Goal: Task Accomplishment & Management: Use online tool/utility

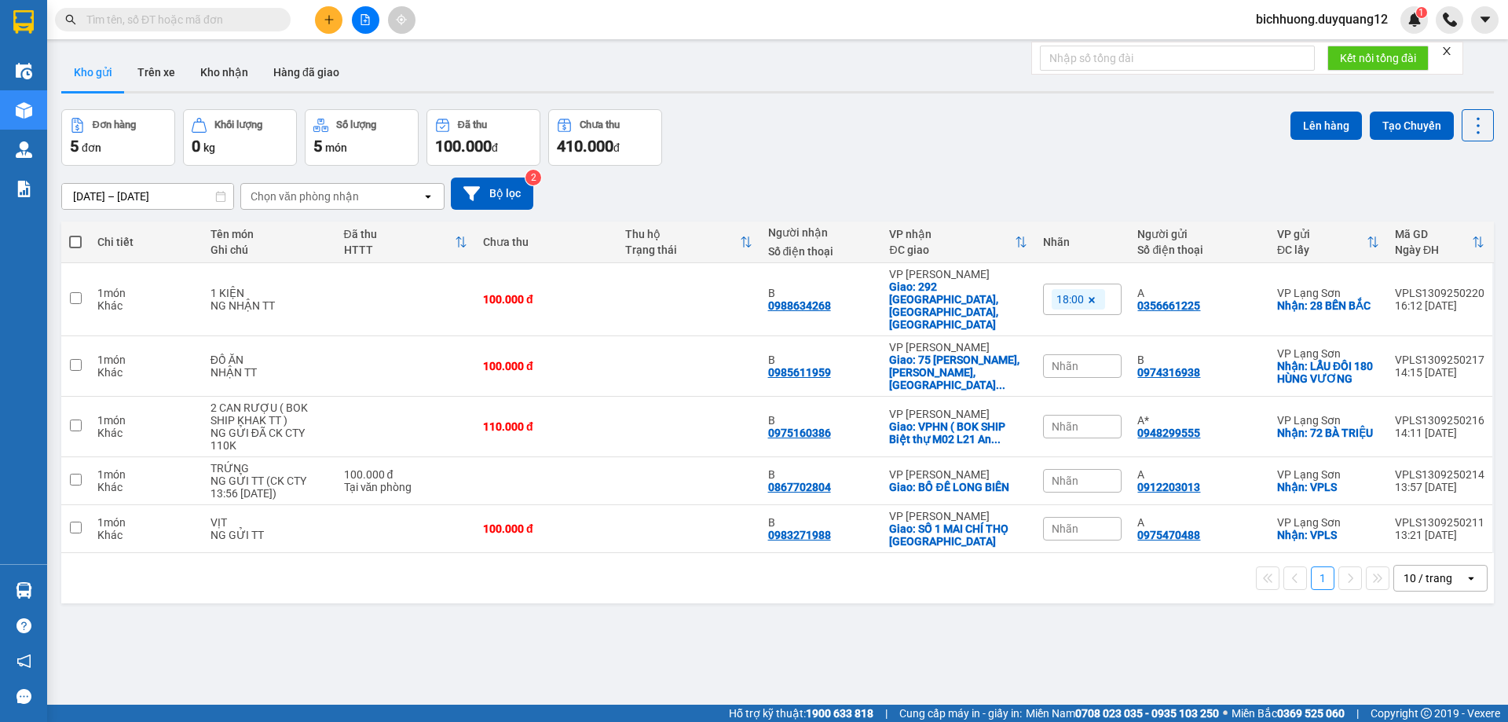
click at [232, 16] on input "text" at bounding box center [178, 19] width 185 height 17
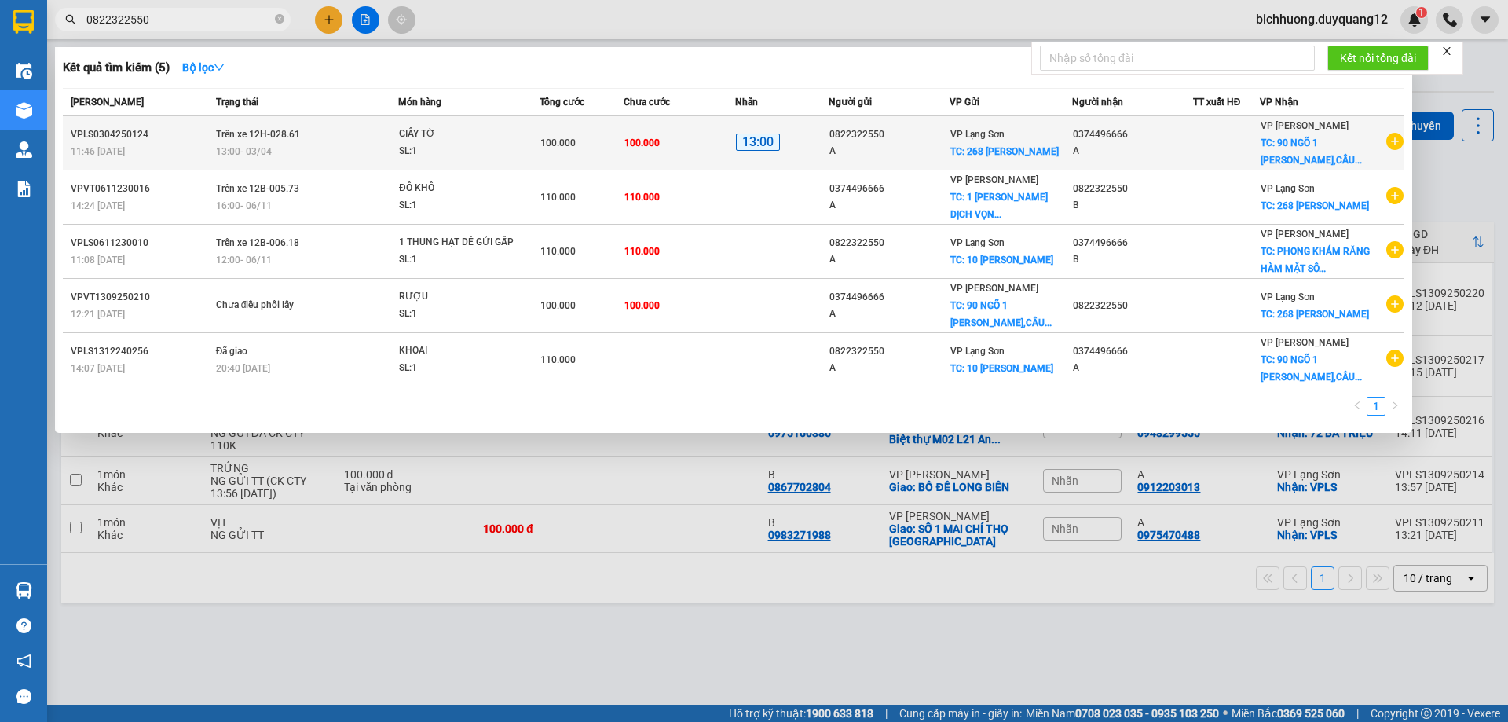
type input "0822322550"
click at [1177, 146] on div "A" at bounding box center [1132, 151] width 119 height 16
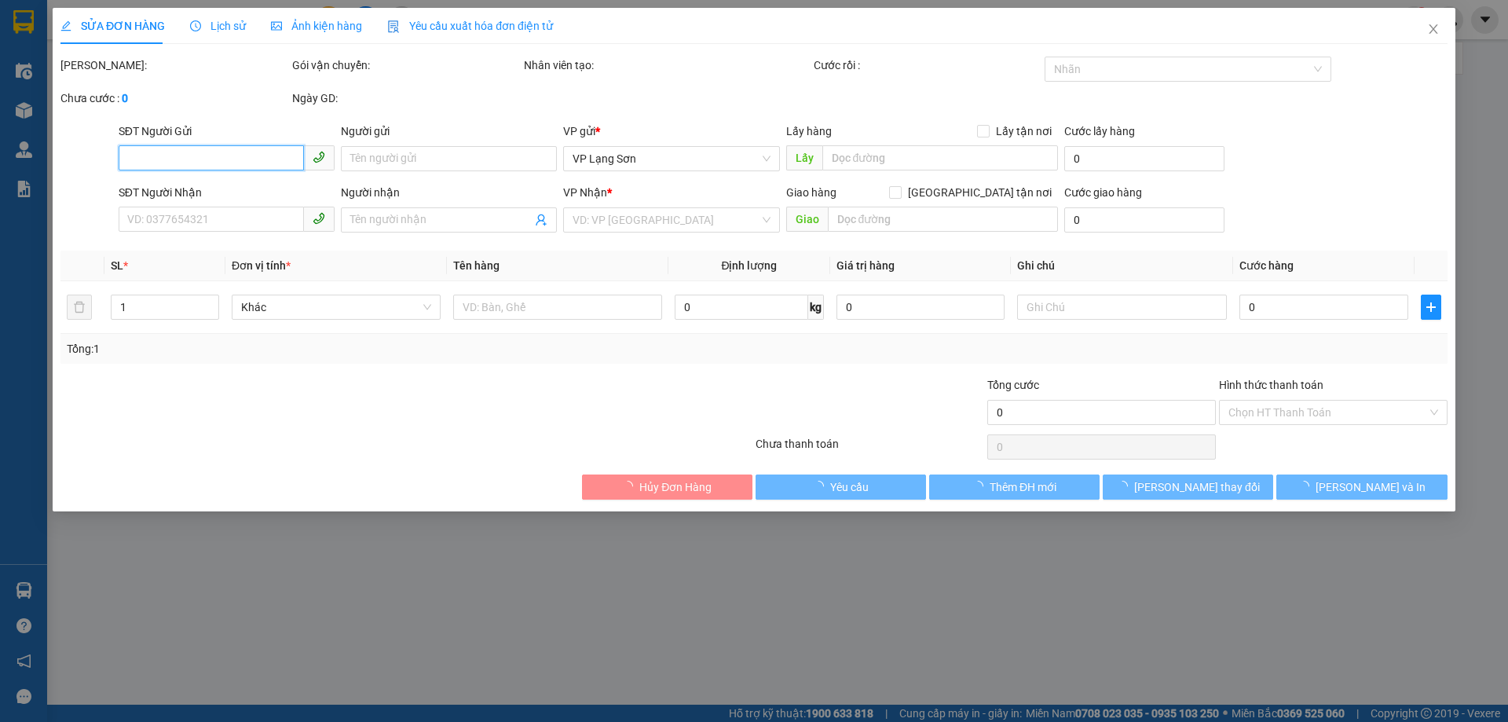
type input "0822322550"
type input "A"
checkbox input "true"
type input "268 [PERSON_NAME]"
type input "0374496666"
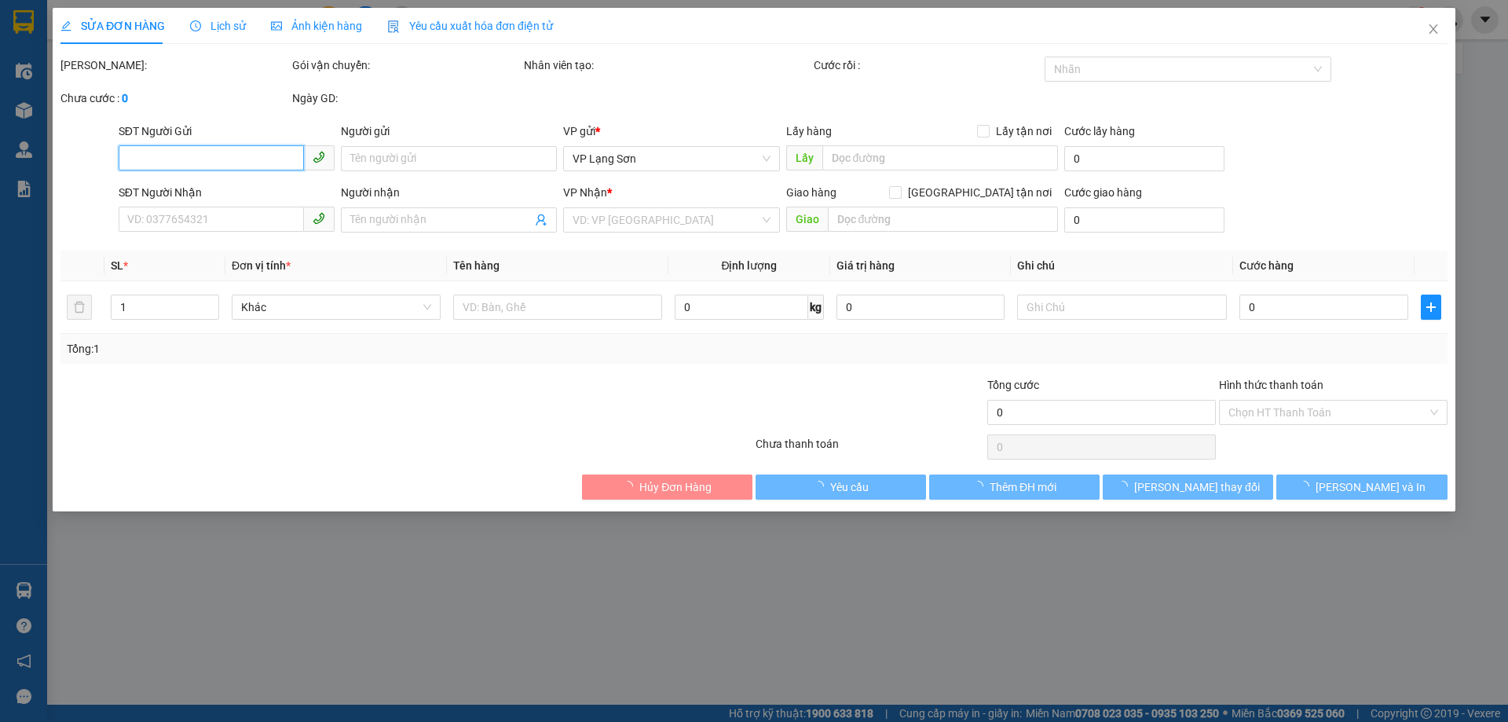
type input "A"
checkbox input "true"
type input "[STREET_ADDRESS][PERSON_NAME]"
type input "100.000"
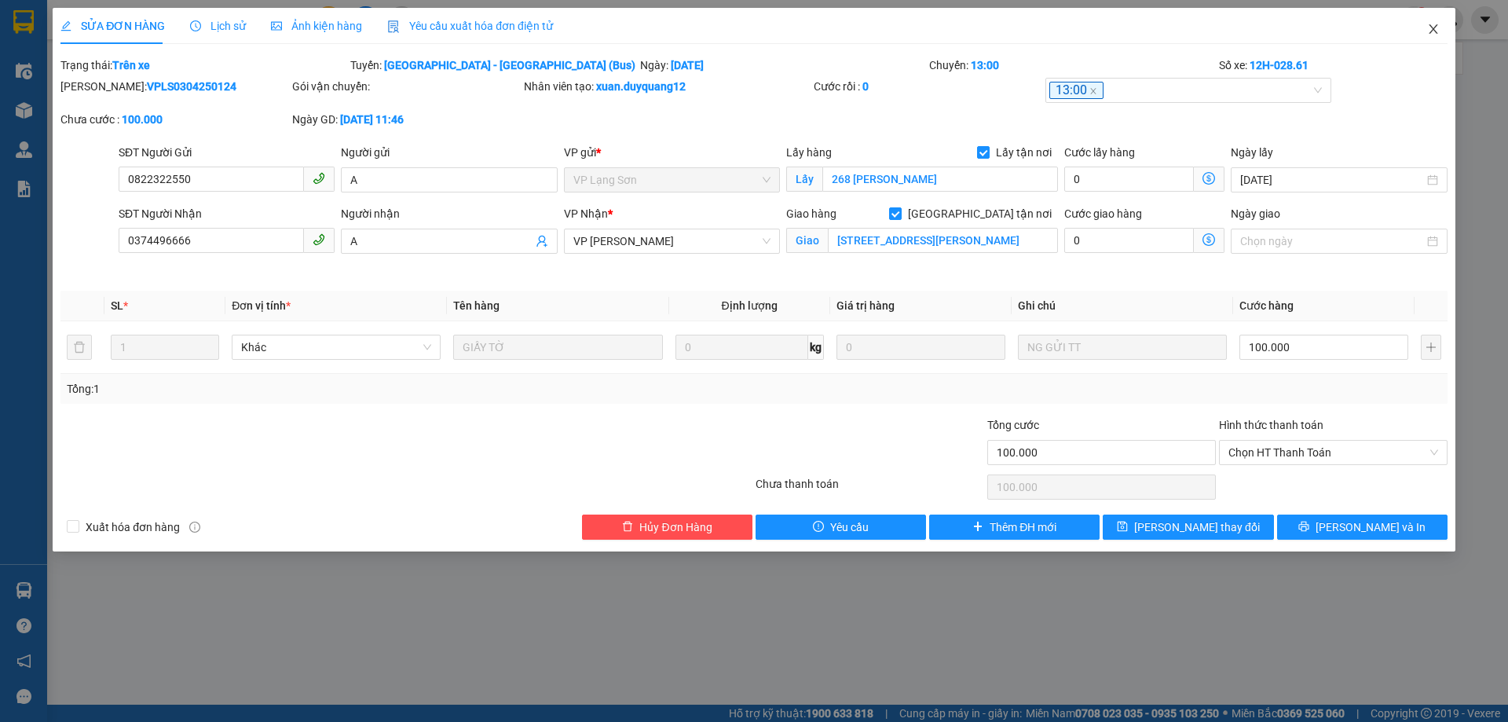
click at [1440, 31] on span "Close" at bounding box center [1434, 30] width 44 height 44
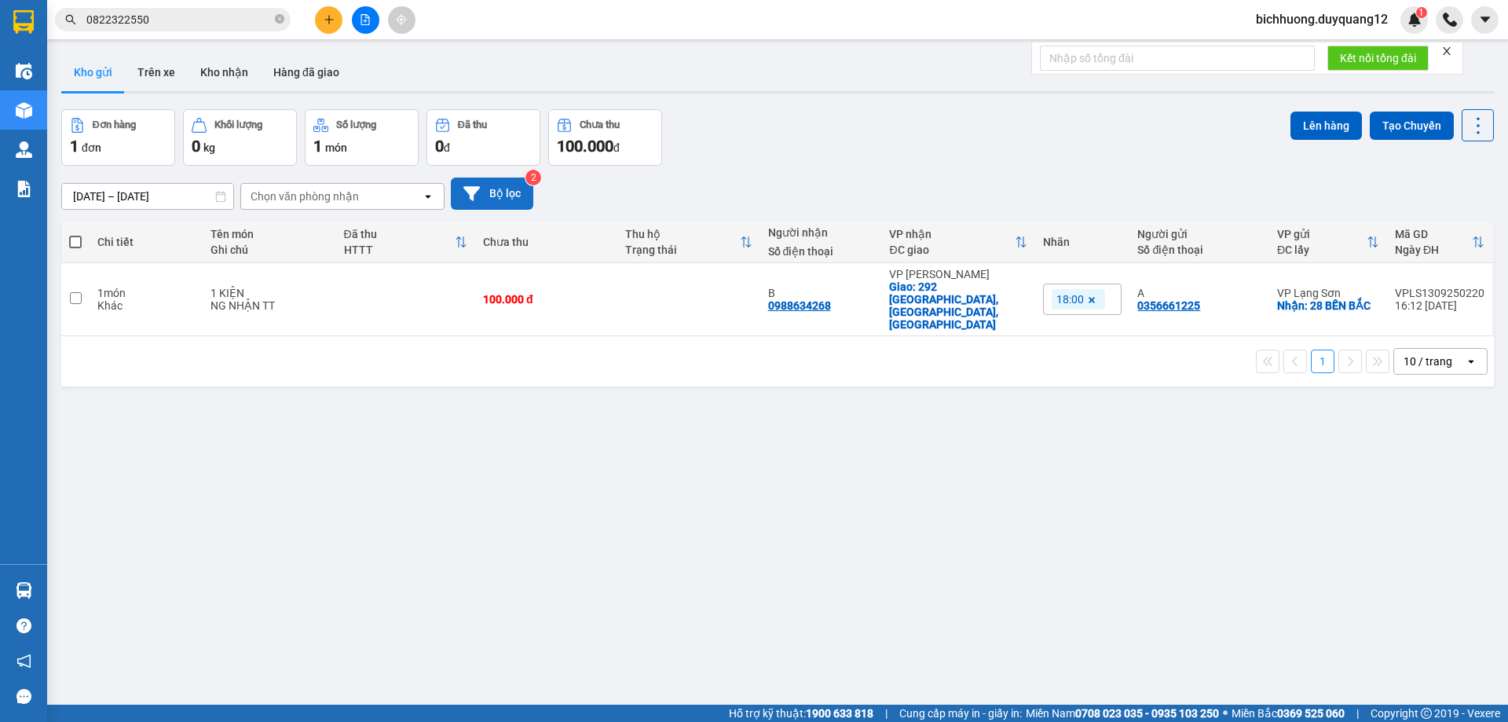
click at [503, 196] on button "Bộ lọc" at bounding box center [492, 194] width 82 height 32
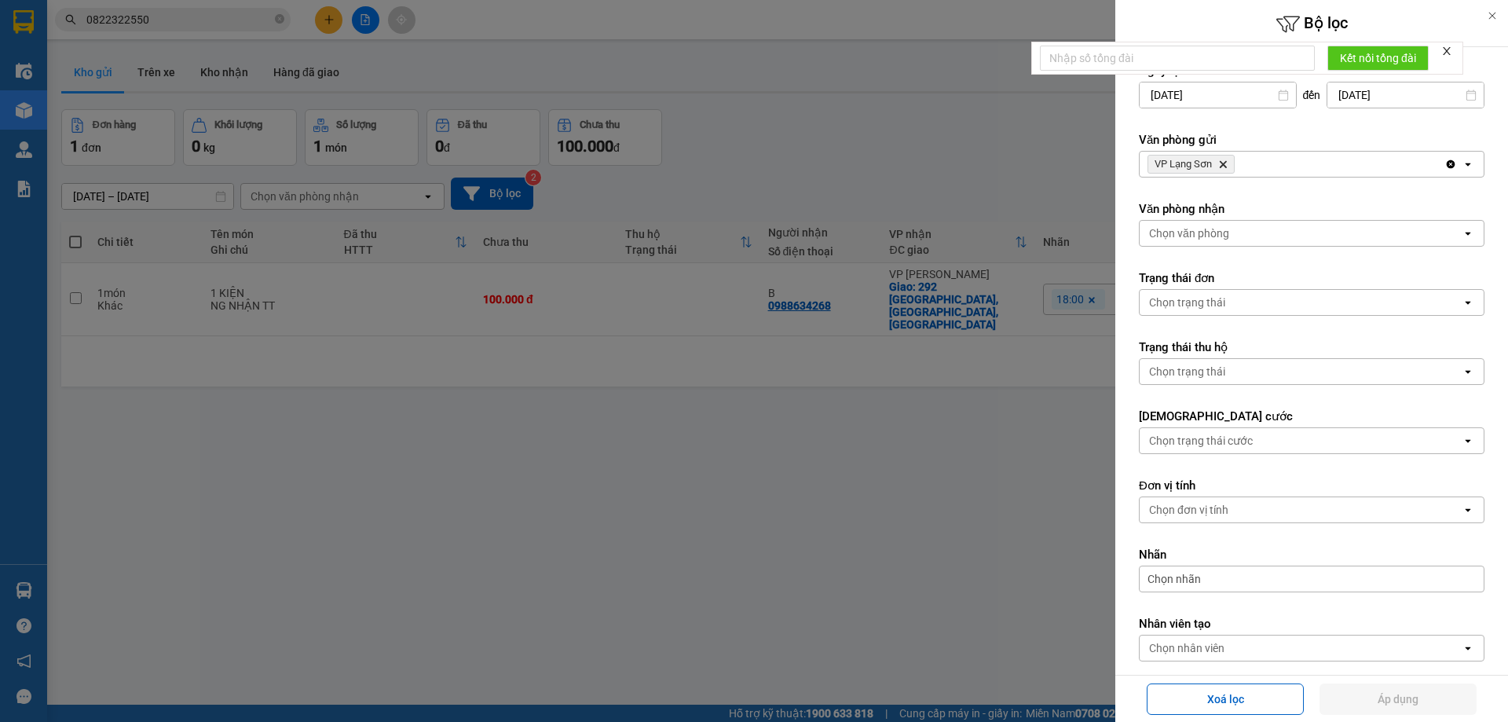
click at [1225, 166] on icon "VP Lạng Sơn, close by backspace" at bounding box center [1223, 164] width 7 height 7
click at [1230, 165] on div "Chọn văn phòng" at bounding box center [1301, 164] width 322 height 25
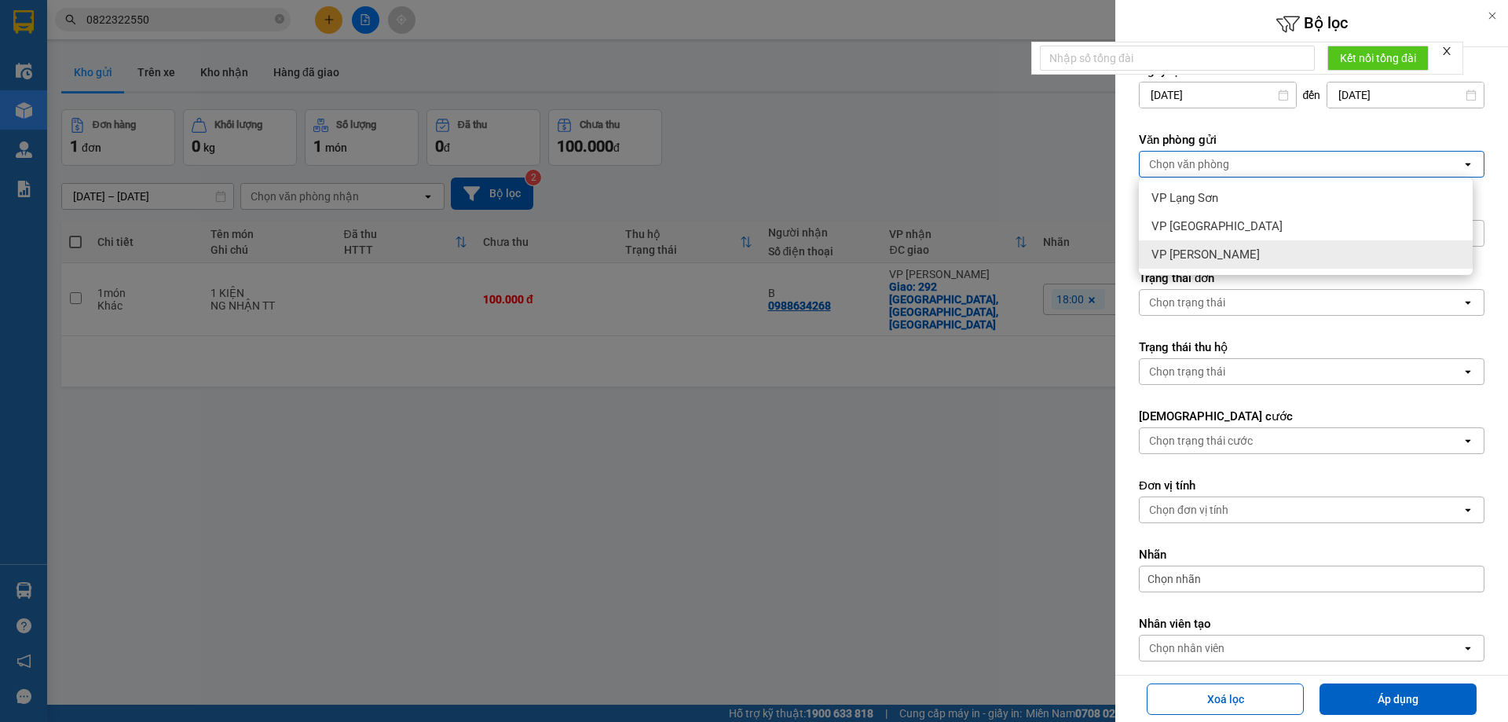
drag, startPoint x: 1211, startPoint y: 257, endPoint x: 1227, endPoint y: 255, distance: 16.6
click at [1217, 256] on span "VP [PERSON_NAME]" at bounding box center [1206, 255] width 108 height 16
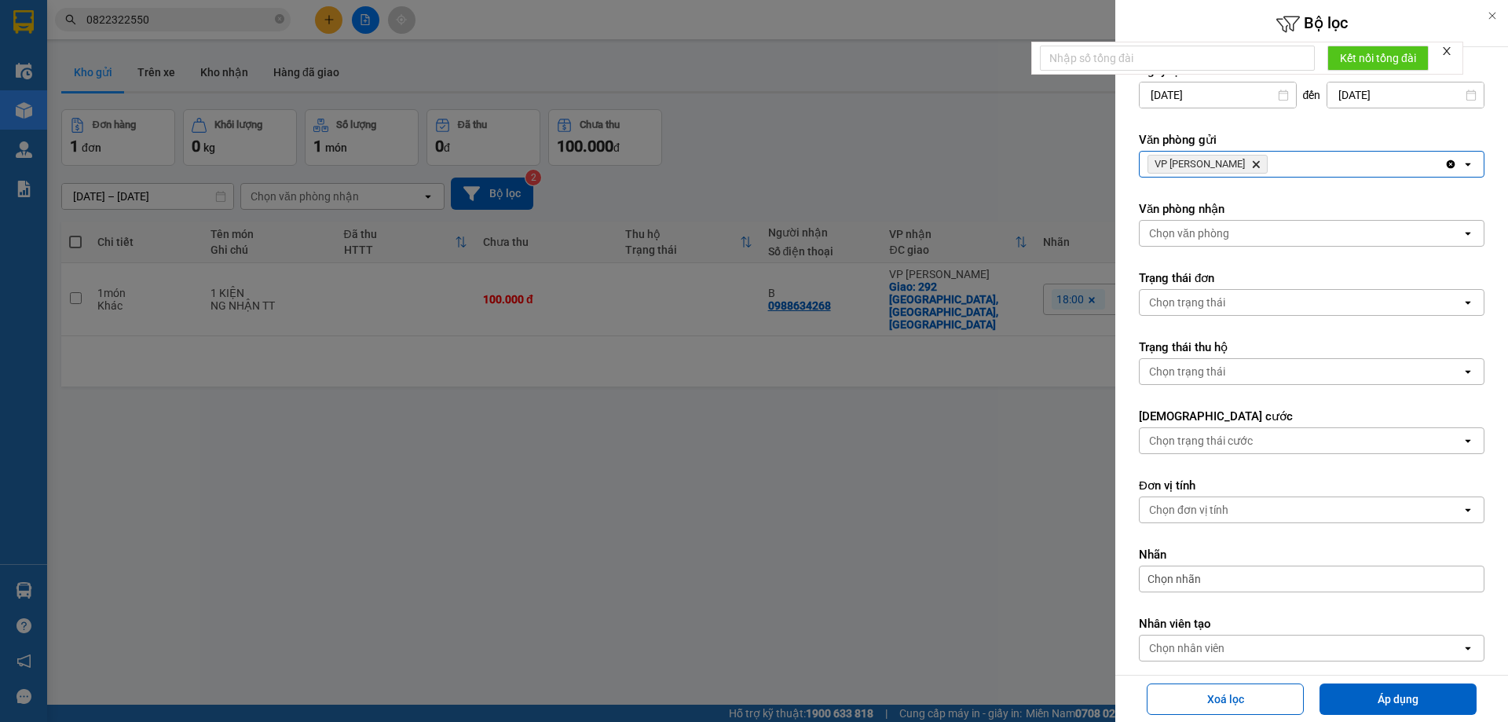
click at [1222, 235] on div "Chọn văn phòng" at bounding box center [1189, 233] width 80 height 16
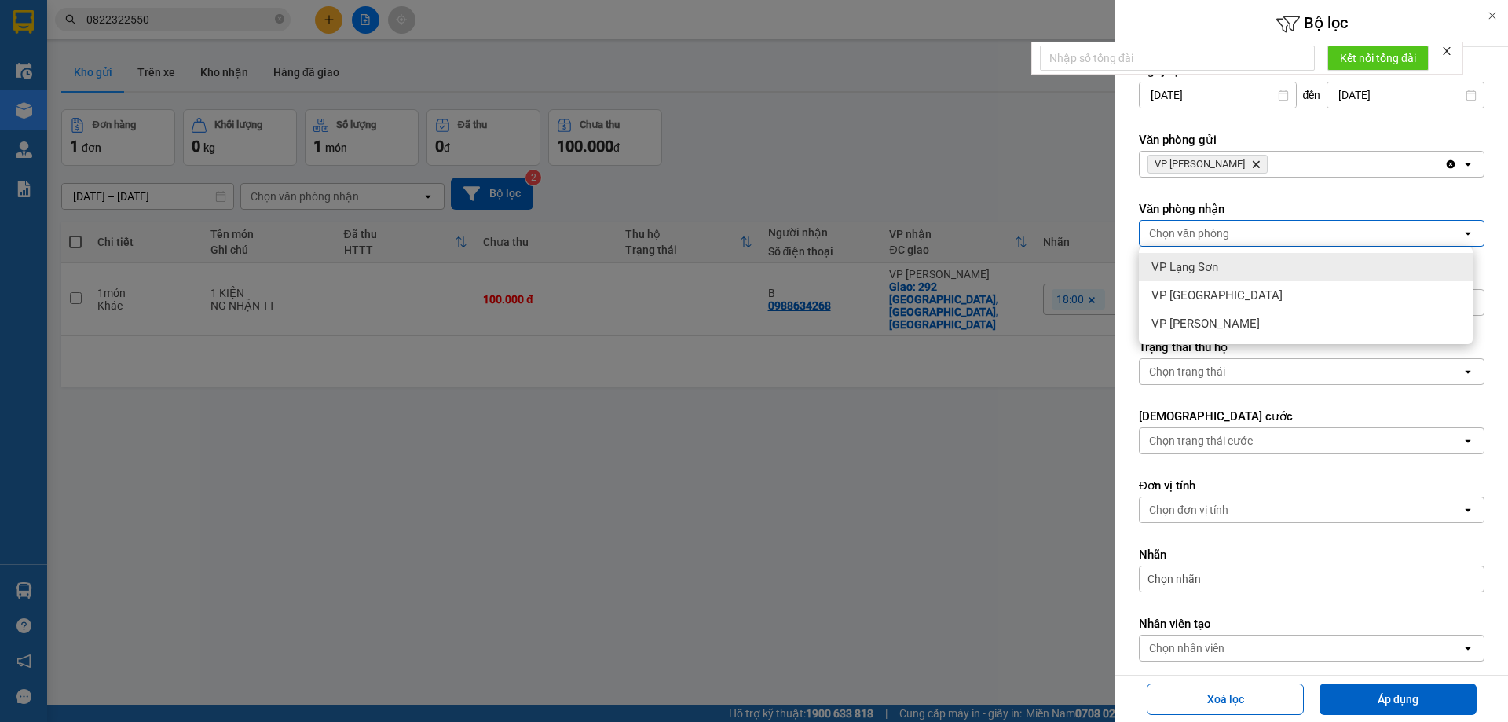
drag, startPoint x: 1175, startPoint y: 267, endPoint x: 1254, endPoint y: 378, distance: 135.8
click at [1175, 268] on span "VP Lạng Sơn" at bounding box center [1185, 267] width 67 height 16
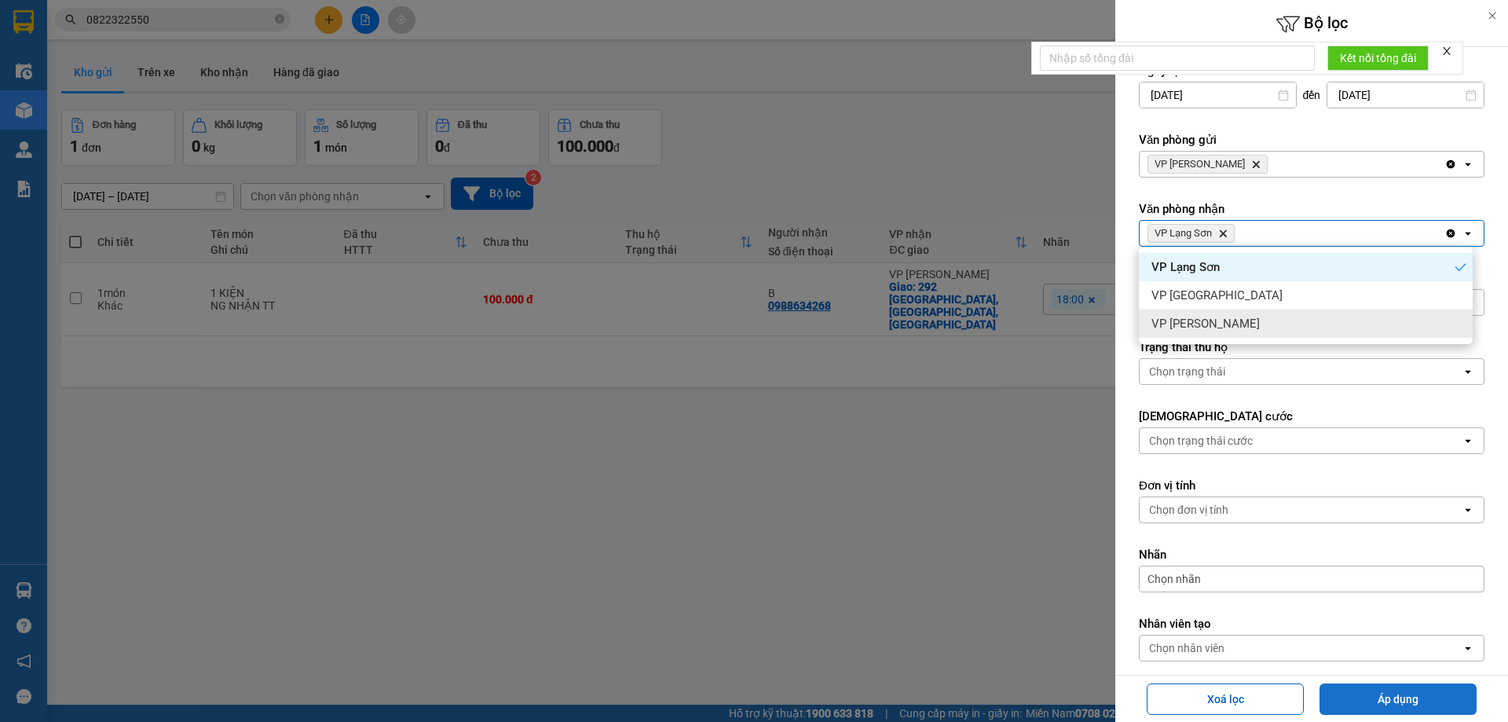
click at [1380, 699] on button "Áp dụng" at bounding box center [1398, 699] width 157 height 31
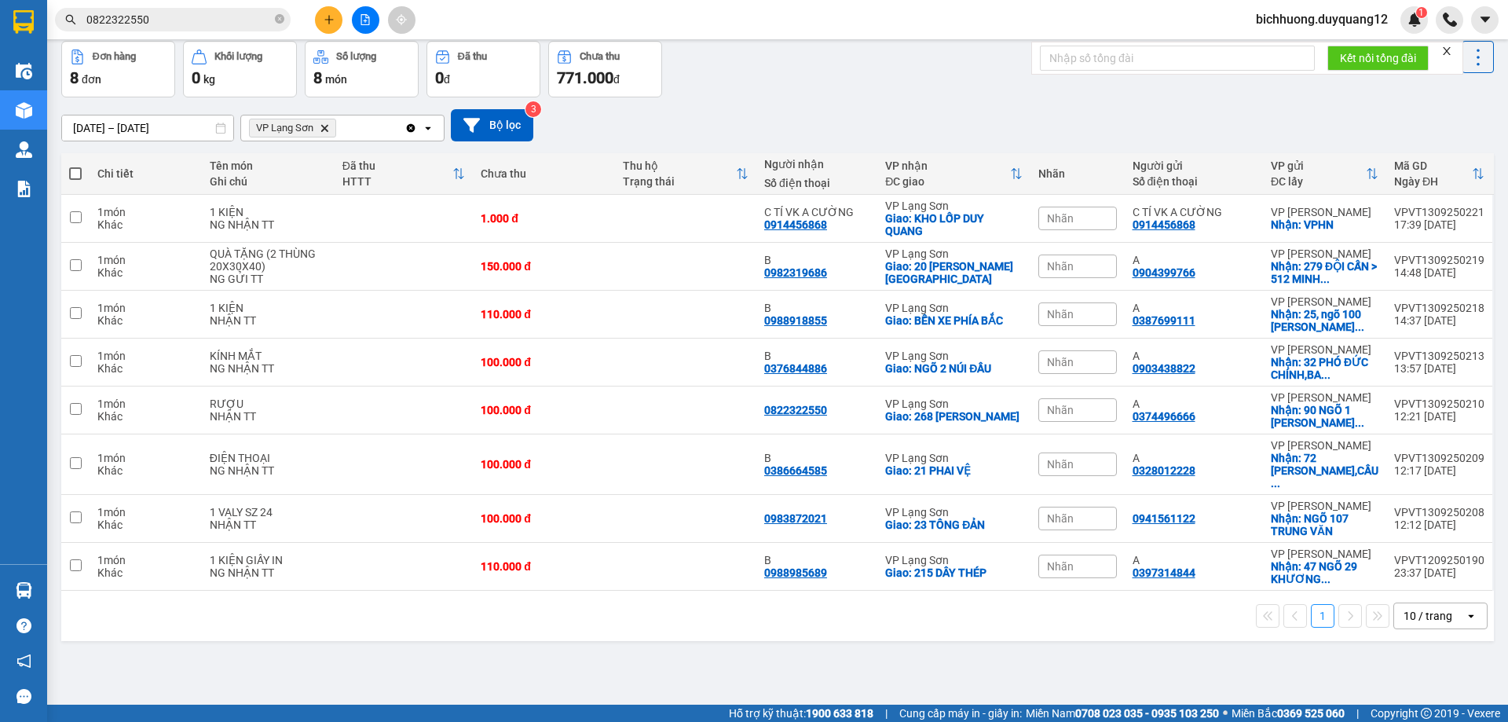
scroll to position [71, 0]
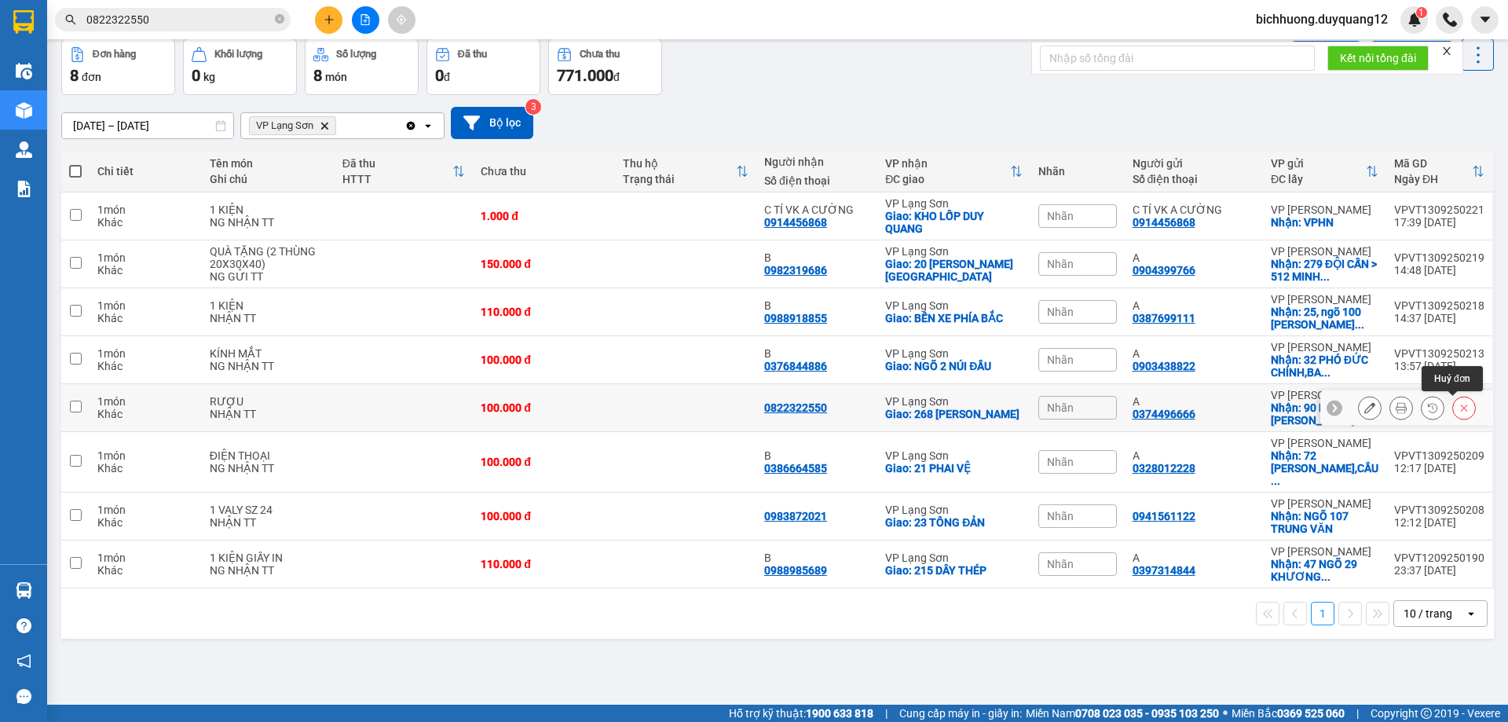
click at [1459, 409] on icon at bounding box center [1464, 407] width 11 height 11
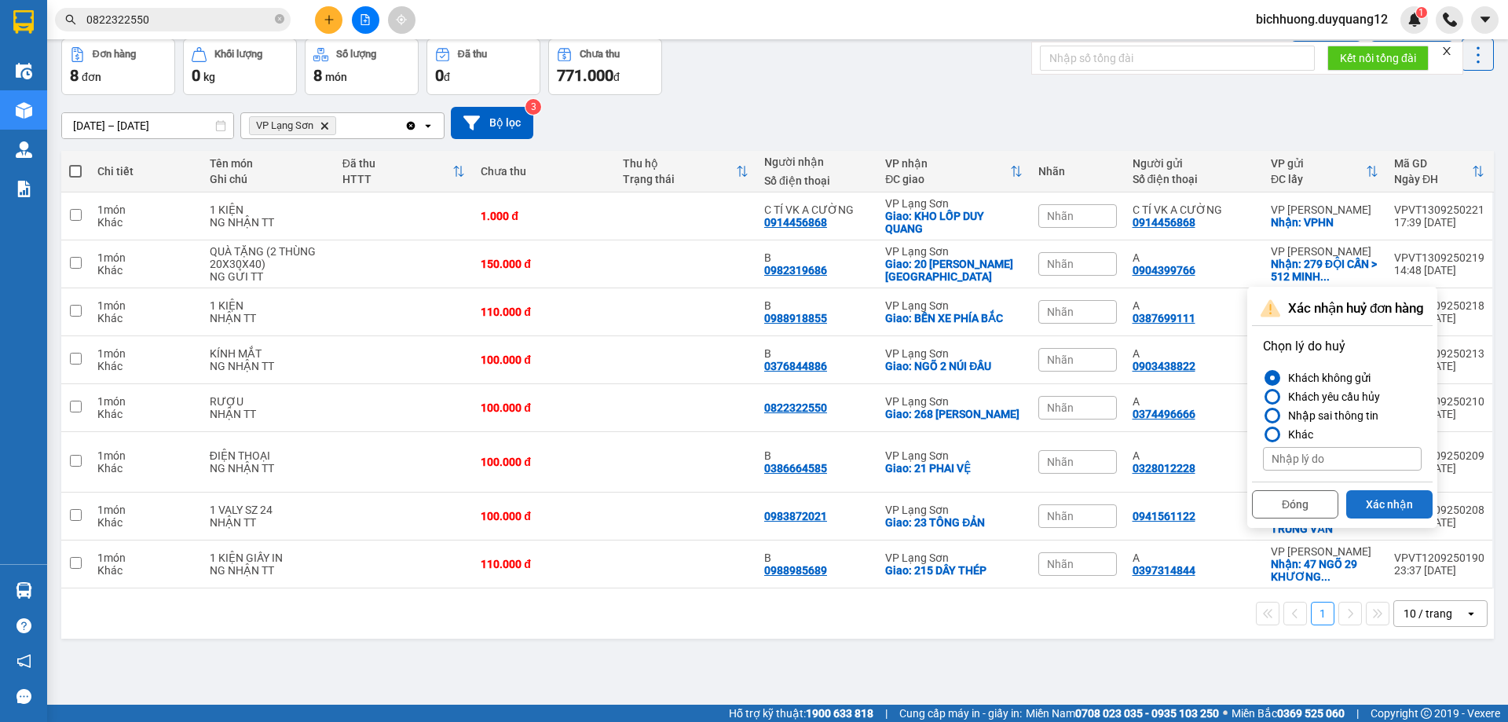
click at [1409, 500] on button "Xác nhận" at bounding box center [1390, 504] width 86 height 28
